Goal: Task Accomplishment & Management: Manage account settings

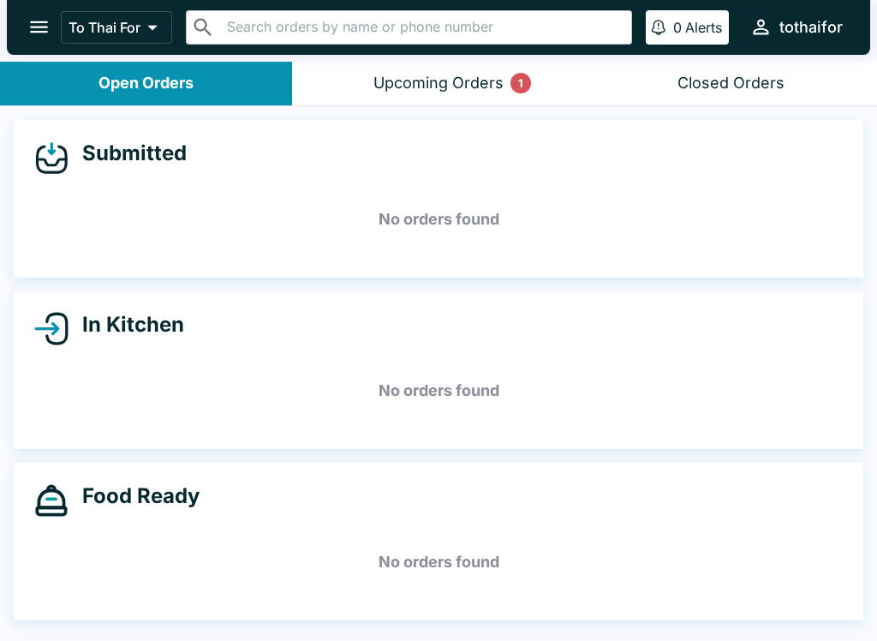
click at [397, 65] on button "Upcoming Orders 1" at bounding box center [438, 84] width 292 height 44
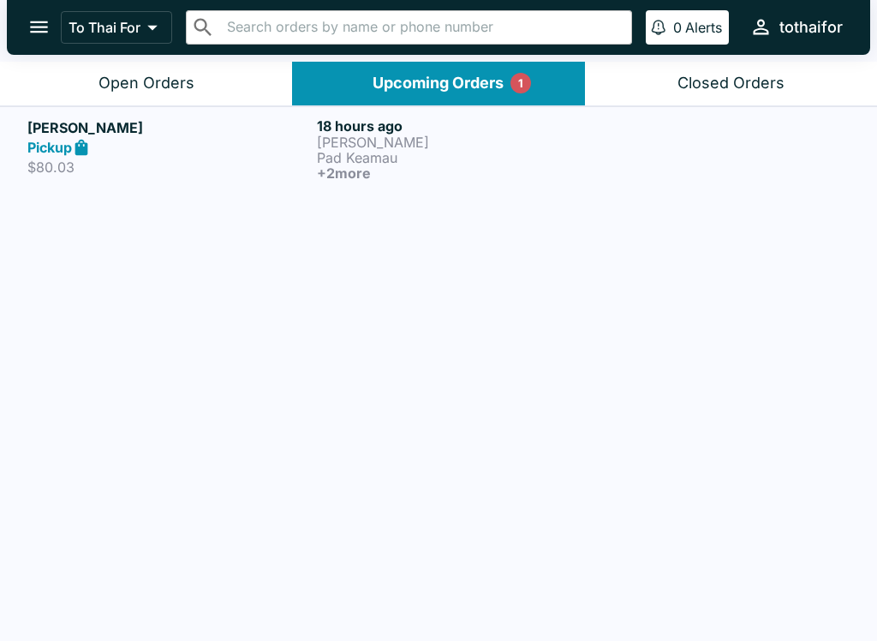
click at [62, 189] on link "[PERSON_NAME] Pickup $80.03 18 hours ago [PERSON_NAME] Pad Keamau + 2 more" at bounding box center [438, 148] width 877 height 85
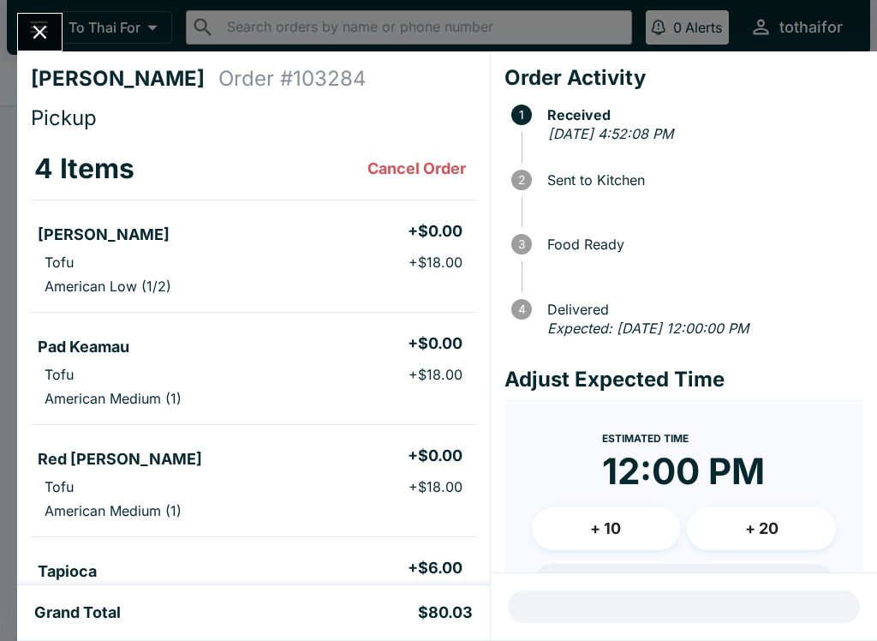
click at [43, 25] on icon "Close" at bounding box center [39, 32] width 23 height 23
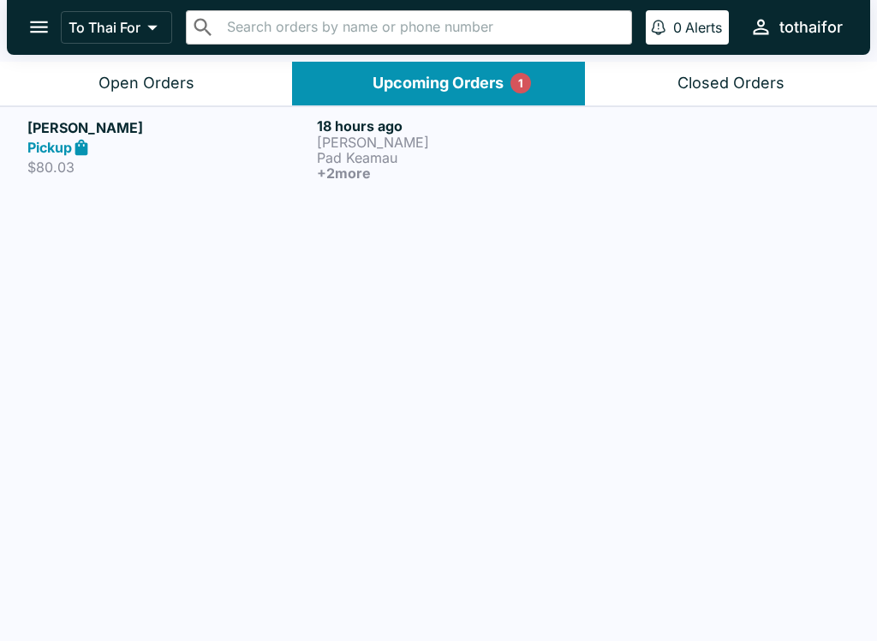
click at [169, 140] on div "Pickup" at bounding box center [168, 148] width 283 height 20
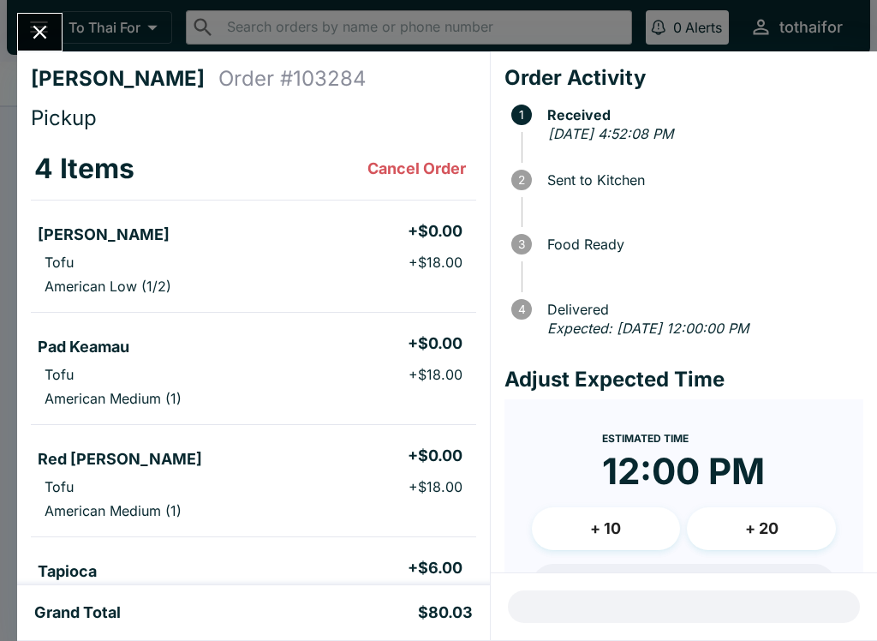
click at [45, 35] on icon "Close" at bounding box center [39, 32] width 23 height 23
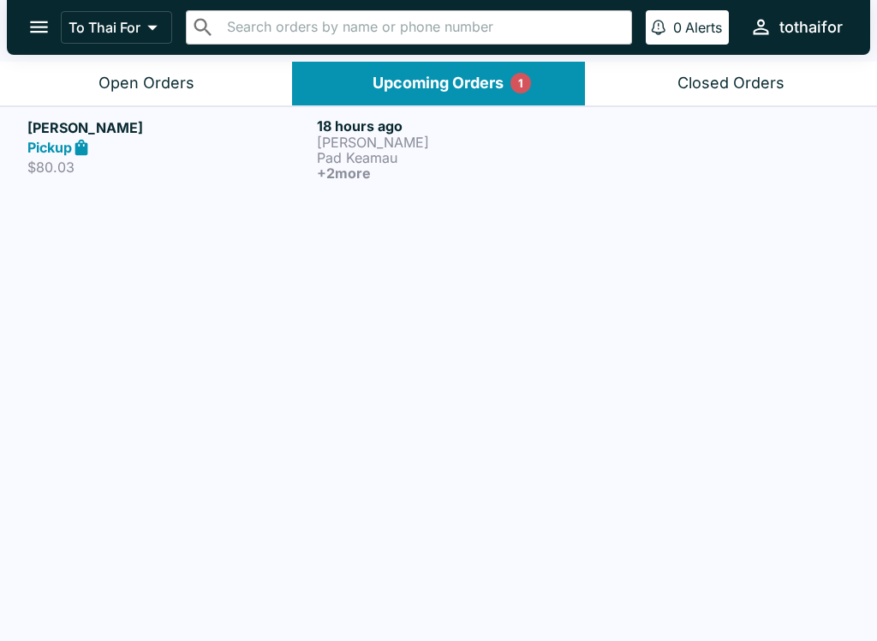
click at [92, 133] on h5 "[PERSON_NAME]" at bounding box center [168, 127] width 283 height 21
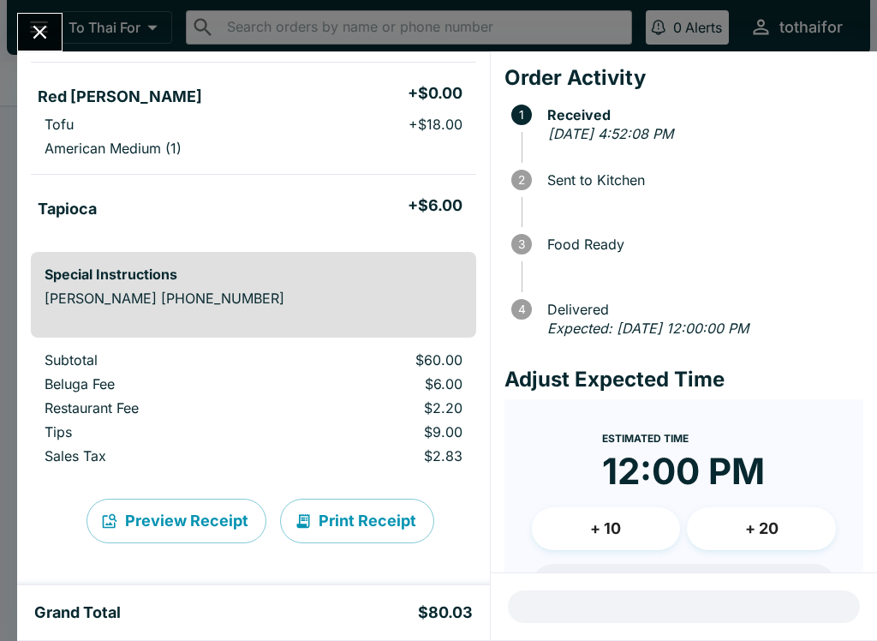
scroll to position [362, 0]
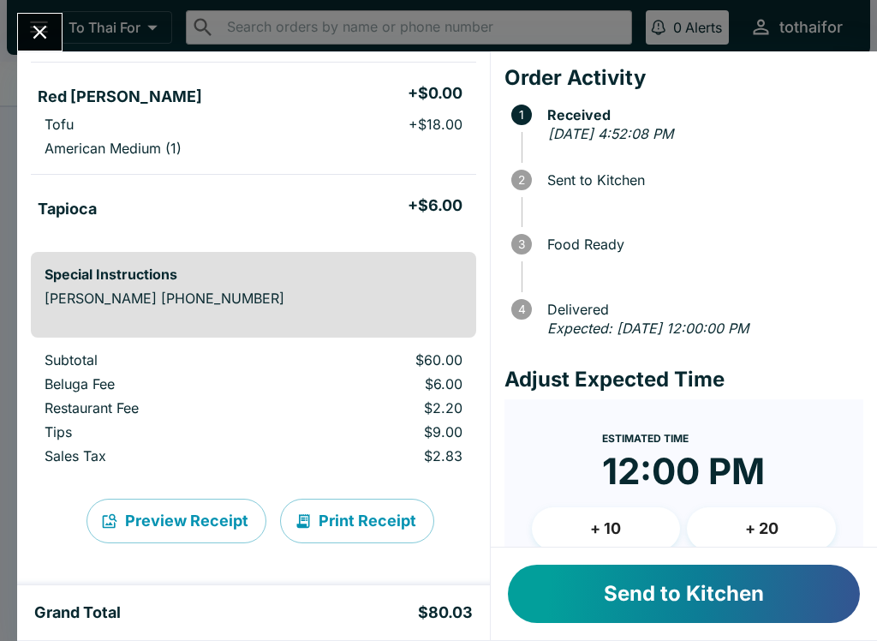
click at [672, 593] on button "Send to Kitchen" at bounding box center [684, 594] width 352 height 58
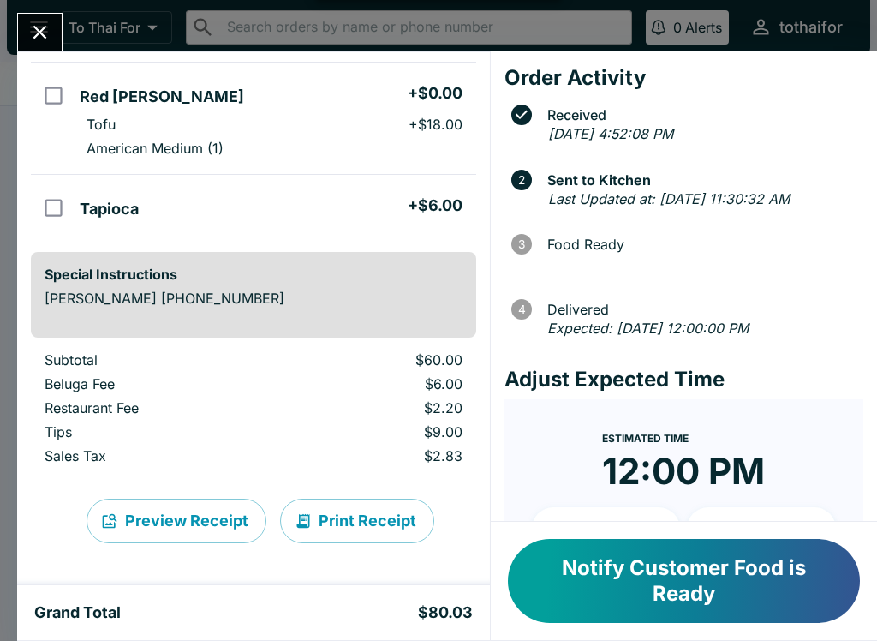
click at [43, 32] on icon "Close" at bounding box center [39, 32] width 23 height 23
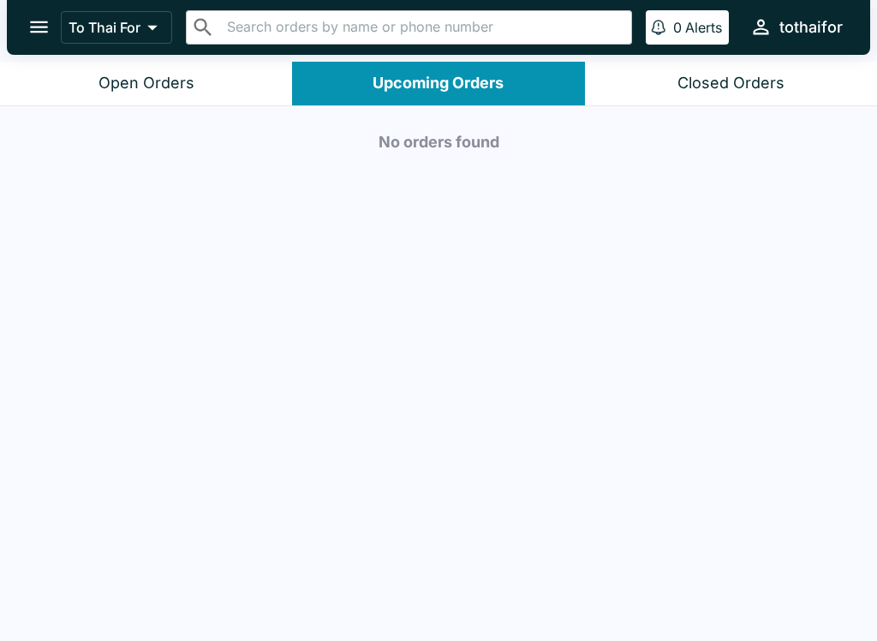
click at [94, 79] on button "Open Orders" at bounding box center [146, 84] width 292 height 44
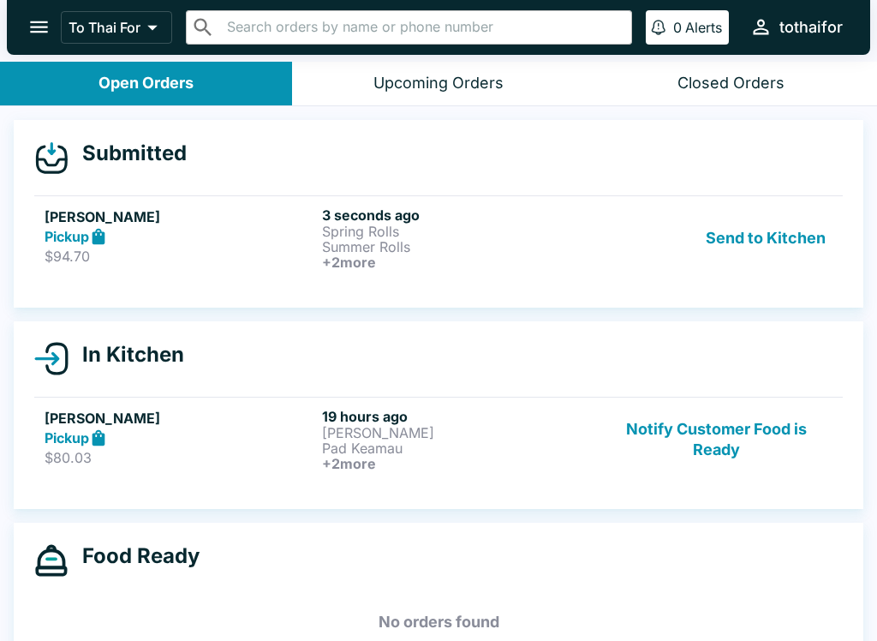
click at [195, 225] on h5 "[PERSON_NAME]" at bounding box center [180, 217] width 271 height 21
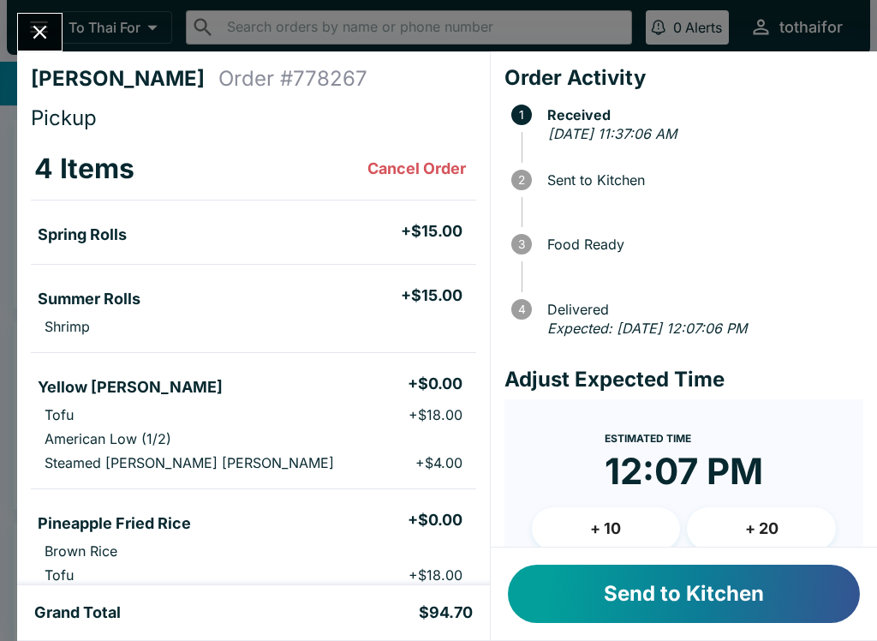
click at [639, 584] on button "Send to Kitchen" at bounding box center [684, 594] width 352 height 58
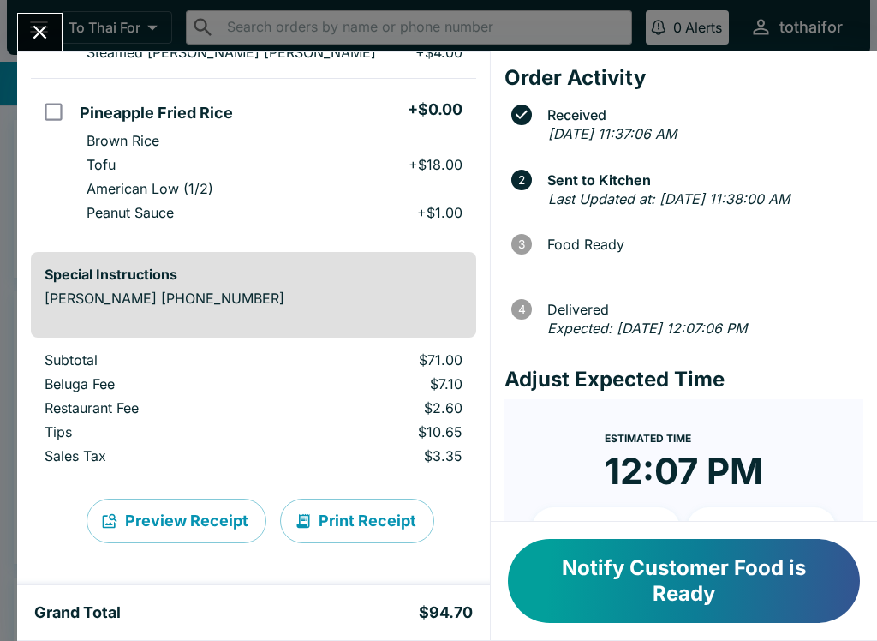
scroll to position [410, 0]
click at [129, 636] on div "Grand Total $94.70" at bounding box center [253, 612] width 473 height 55
click at [704, 577] on button "Notify Customer Food is Ready" at bounding box center [684, 581] width 352 height 84
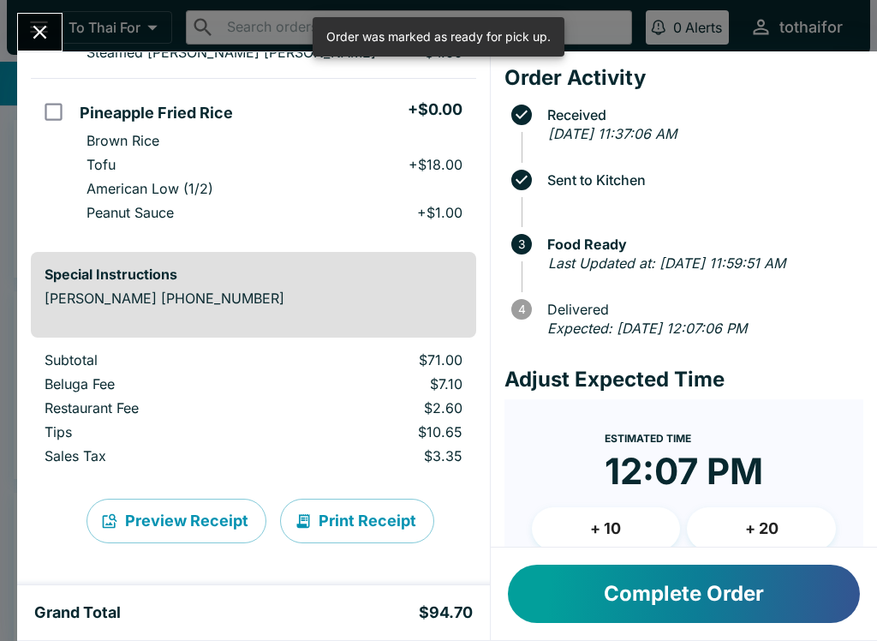
click at [48, 27] on icon "Close" at bounding box center [39, 32] width 23 height 23
